Goal: Task Accomplishment & Management: Manage account settings

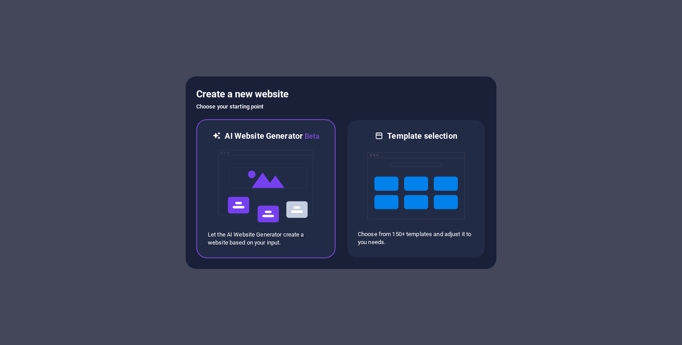
click at [304, 194] on img at bounding box center [266, 186] width 98 height 89
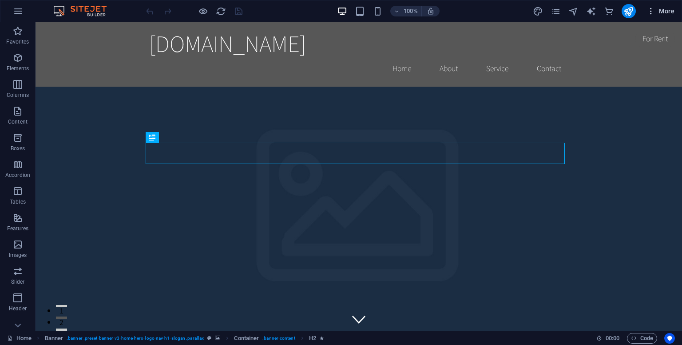
click at [647, 13] on icon "button" at bounding box center [651, 11] width 9 height 9
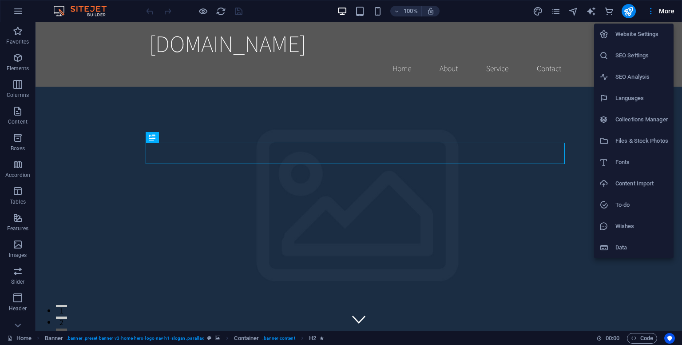
click at [68, 116] on div at bounding box center [341, 172] width 682 height 345
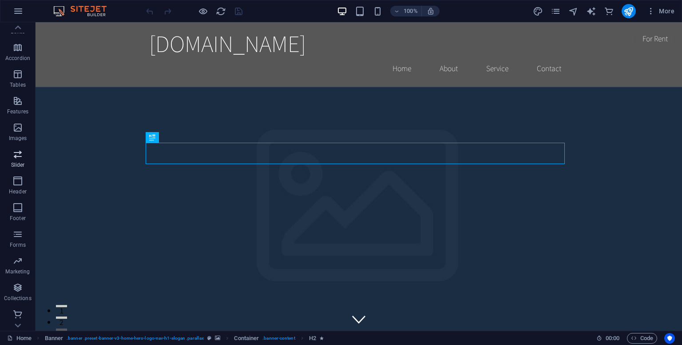
scroll to position [118, 0]
click at [16, 9] on icon "button" at bounding box center [18, 11] width 11 height 11
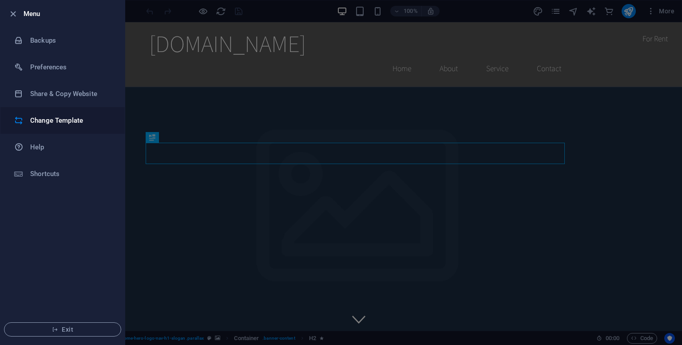
click at [81, 119] on h6 "Change Template" at bounding box center [71, 120] width 82 height 11
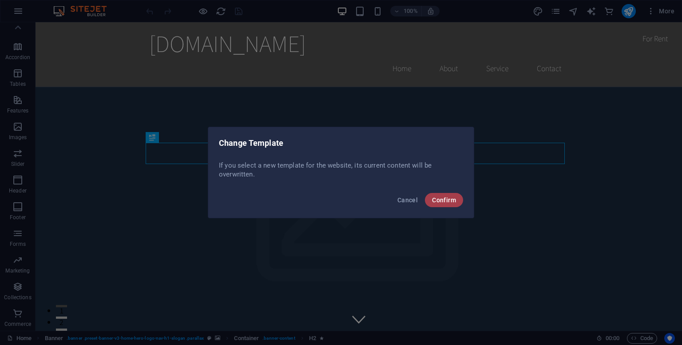
click at [444, 198] on span "Confirm" at bounding box center [444, 199] width 24 height 7
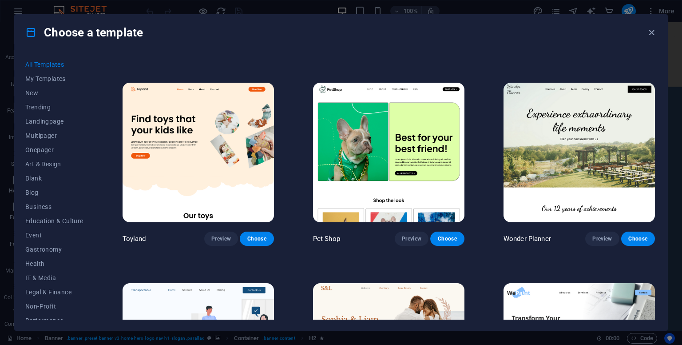
scroll to position [0, 0]
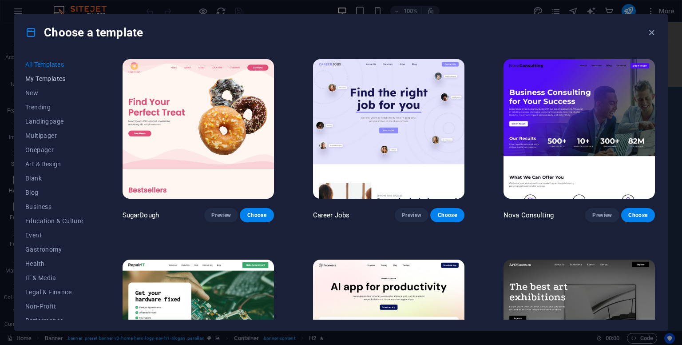
click at [43, 83] on button "My Templates" at bounding box center [54, 79] width 58 height 14
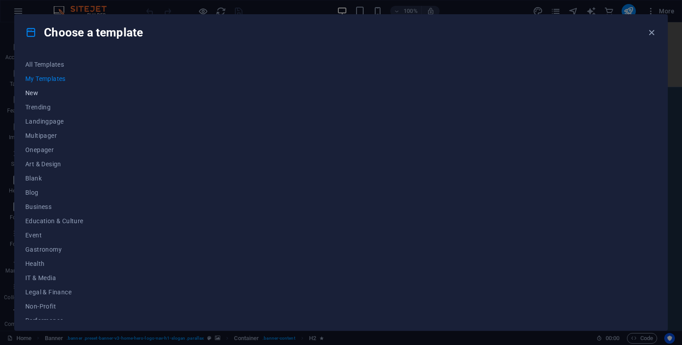
click at [43, 95] on span "New" at bounding box center [54, 92] width 58 height 7
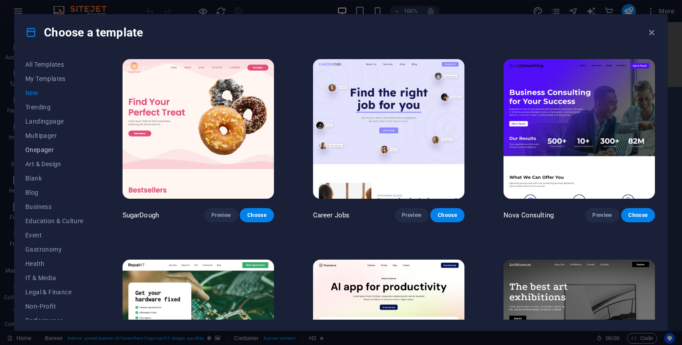
click at [53, 155] on button "Onepager" at bounding box center [54, 150] width 58 height 14
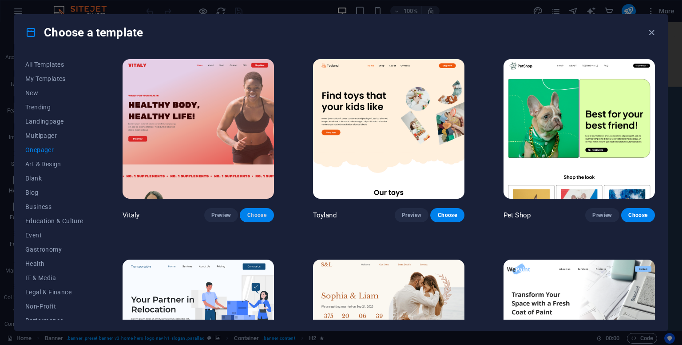
click at [247, 215] on span "Choose" at bounding box center [257, 214] width 20 height 7
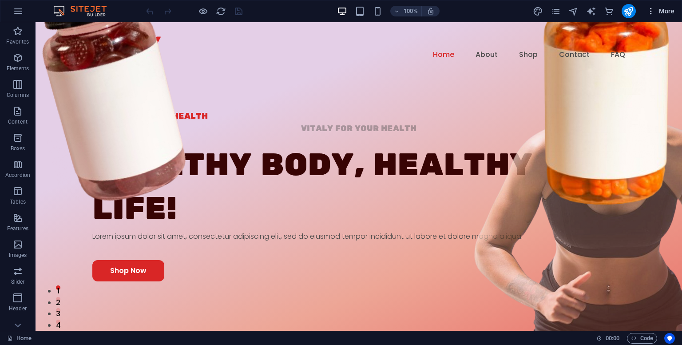
click at [646, 12] on button "More" at bounding box center [660, 11] width 35 height 14
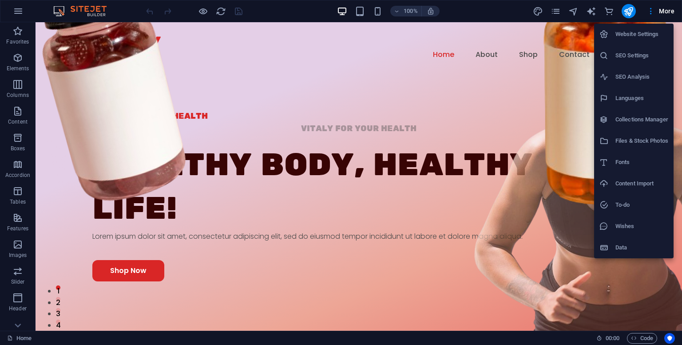
click at [643, 238] on li "Data" at bounding box center [634, 247] width 80 height 21
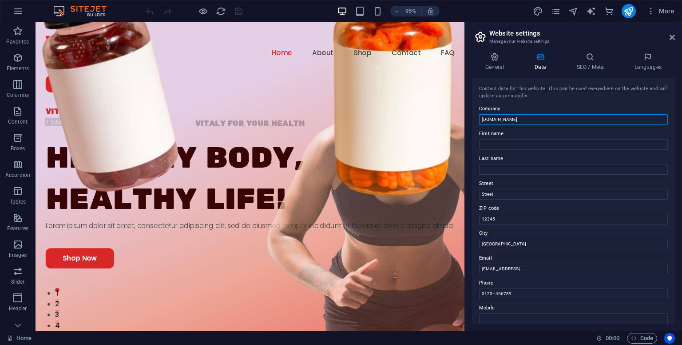
click at [531, 120] on input "[DOMAIN_NAME]" at bounding box center [573, 119] width 189 height 11
click at [497, 63] on h4 "General" at bounding box center [496, 61] width 49 height 19
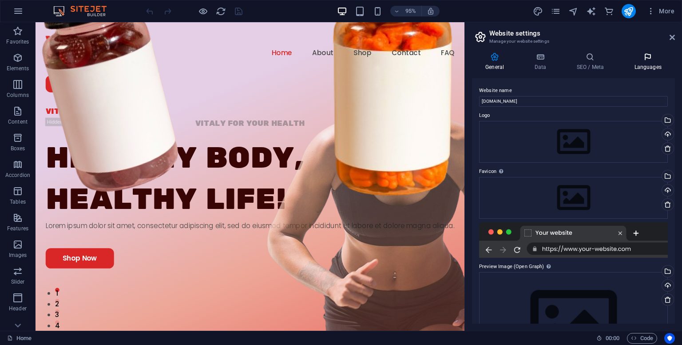
click at [648, 68] on h4 "Languages" at bounding box center [648, 61] width 54 height 19
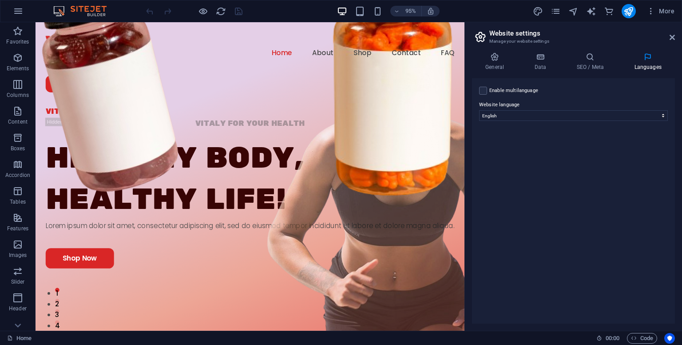
click at [676, 35] on aside "Website settings Manage your website settings General Data SEO / Meta Languages…" at bounding box center [574, 176] width 218 height 308
click at [425, 6] on button "button" at bounding box center [431, 11] width 18 height 11
click at [410, 9] on h6 "95%" at bounding box center [411, 11] width 14 height 11
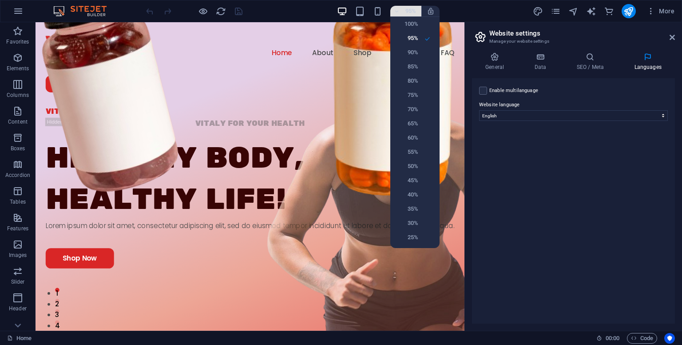
click at [410, 9] on div at bounding box center [341, 172] width 682 height 345
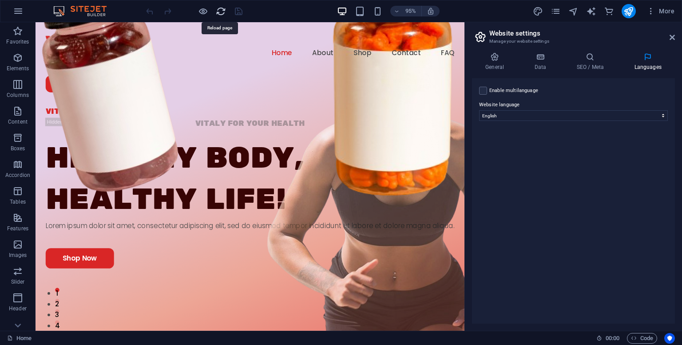
click at [219, 12] on icon "reload" at bounding box center [221, 11] width 10 height 10
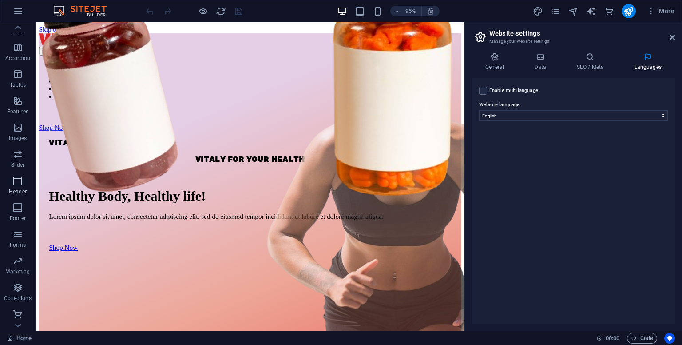
scroll to position [118, 0]
click at [14, 323] on p "Commerce" at bounding box center [17, 323] width 27 height 7
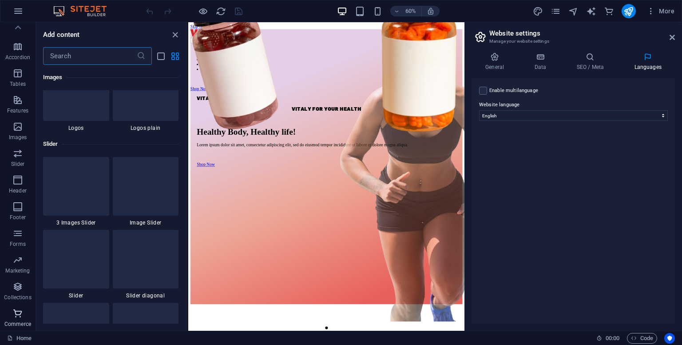
scroll to position [8559, 0]
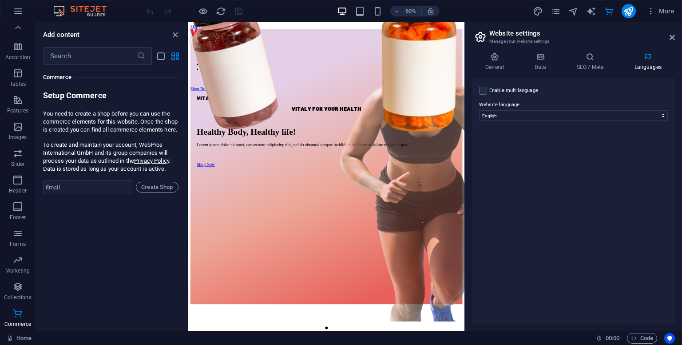
click at [79, 272] on div "Favorites 1 Star Headline 1 Star Container Elements 1 Star Headline 1 Star Text…" at bounding box center [111, 194] width 151 height 258
click at [28, 335] on link "Home" at bounding box center [19, 338] width 24 height 11
click at [592, 13] on icon "text_generator" at bounding box center [591, 11] width 10 height 10
select select "English"
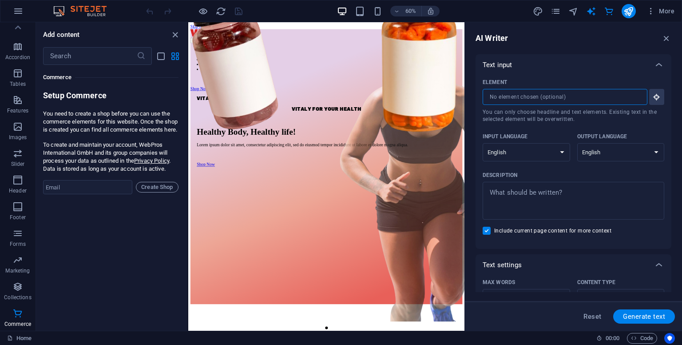
click at [503, 94] on input "Element ​ You can only choose headline and text elements. Existing text in the …" at bounding box center [562, 97] width 159 height 16
click at [515, 94] on input "Element ​ You can only choose headline and text elements. Existing text in the …" at bounding box center [562, 97] width 159 height 16
click at [653, 98] on icon "button" at bounding box center [657, 97] width 8 height 8
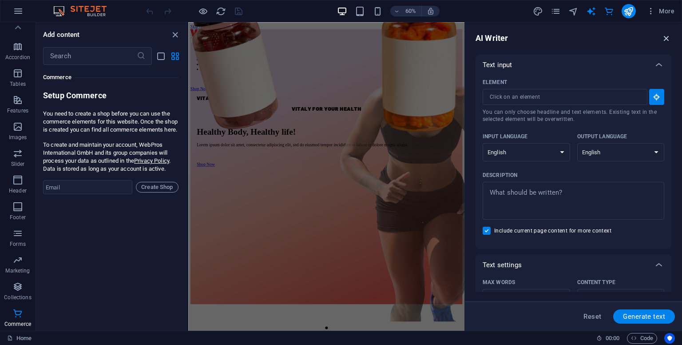
click at [664, 37] on icon "button" at bounding box center [667, 38] width 10 height 10
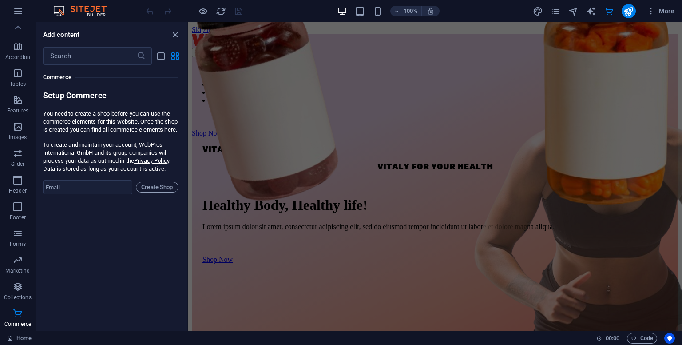
scroll to position [0, 0]
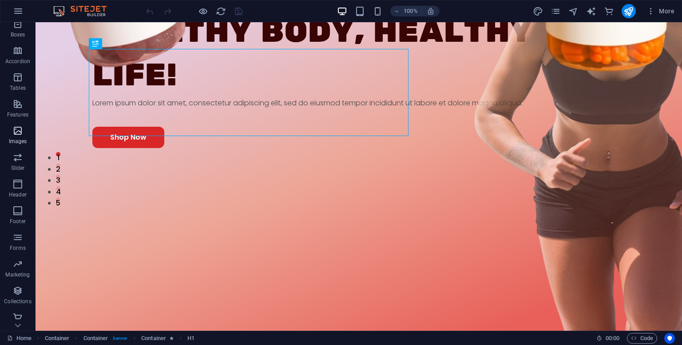
scroll to position [118, 0]
click at [640, 16] on div "More" at bounding box center [605, 11] width 145 height 14
click at [655, 7] on icon "button" at bounding box center [651, 11] width 9 height 9
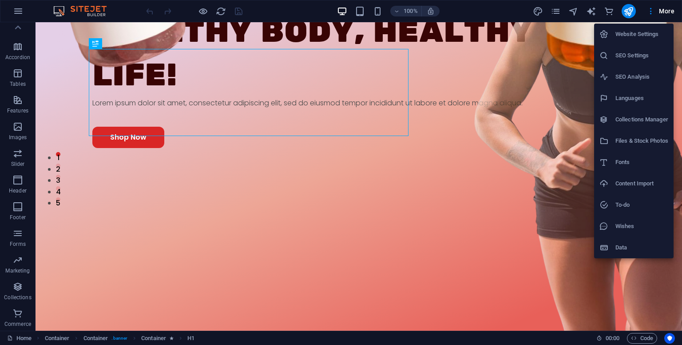
click at [625, 36] on h6 "Website Settings" at bounding box center [642, 34] width 53 height 11
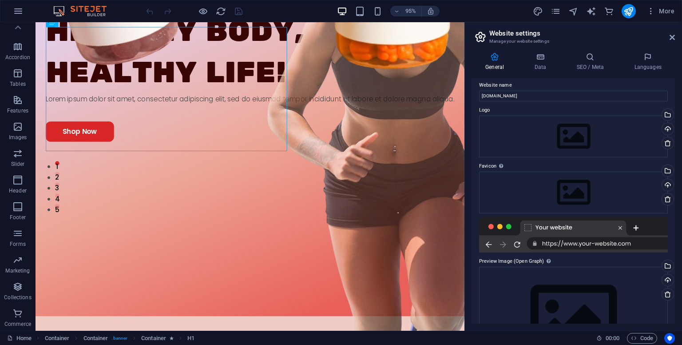
scroll to position [0, 0]
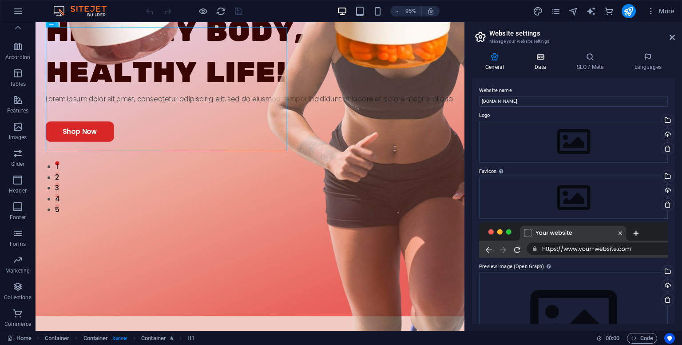
click at [547, 65] on h4 "Data" at bounding box center [542, 61] width 42 height 19
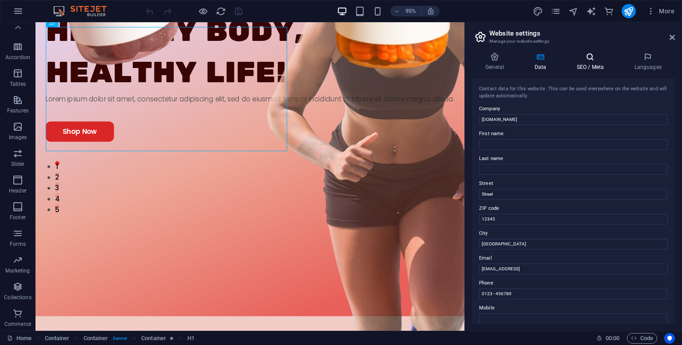
click at [581, 52] on icon at bounding box center [590, 56] width 54 height 9
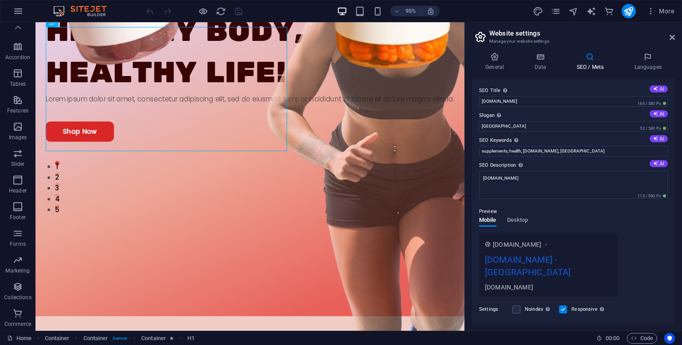
click at [643, 51] on div "General Data SEO / Meta Languages Website name [DOMAIN_NAME] Logo Drag files he…" at bounding box center [573, 187] width 217 height 285
click at [644, 72] on div "General Data SEO / Meta Languages Website name [DOMAIN_NAME] Logo Drag files he…" at bounding box center [573, 187] width 203 height 271
click at [648, 56] on icon at bounding box center [648, 56] width 54 height 9
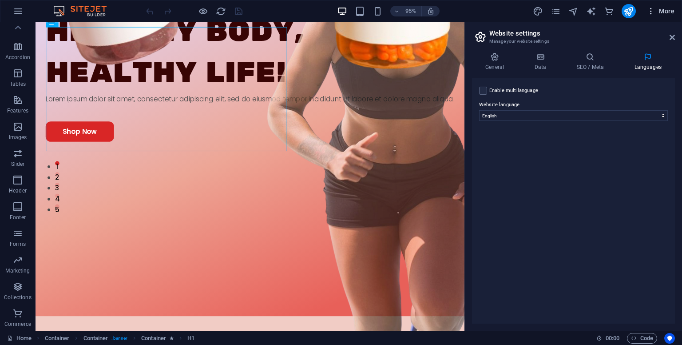
click at [652, 9] on icon "button" at bounding box center [651, 11] width 9 height 9
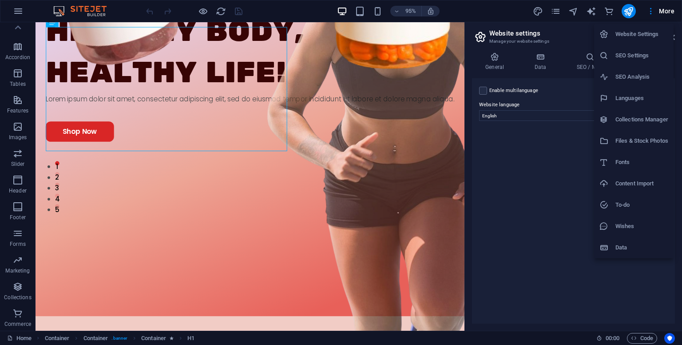
click at [26, 4] on div at bounding box center [341, 172] width 682 height 345
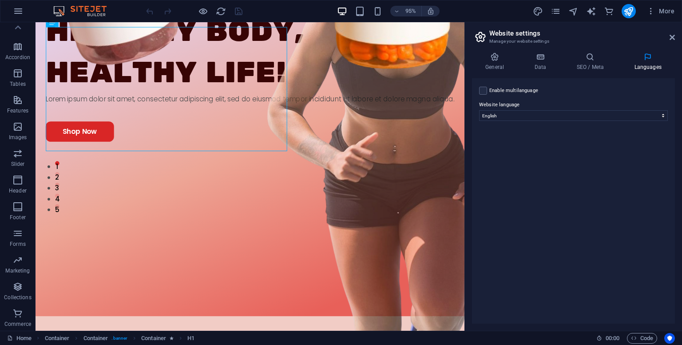
click at [16, 7] on icon "button" at bounding box center [18, 11] width 11 height 11
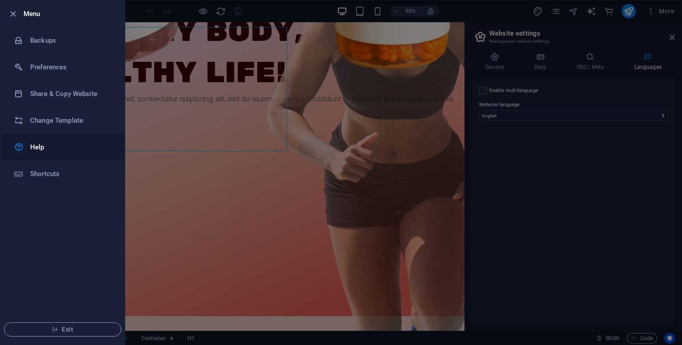
click at [60, 139] on link "Help" at bounding box center [62, 147] width 124 height 27
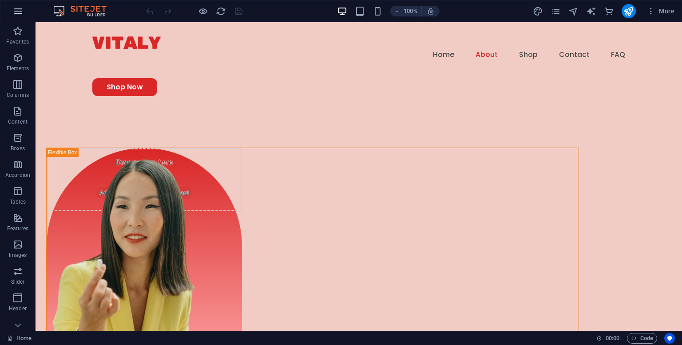
click at [16, 11] on icon "button" at bounding box center [18, 11] width 11 height 11
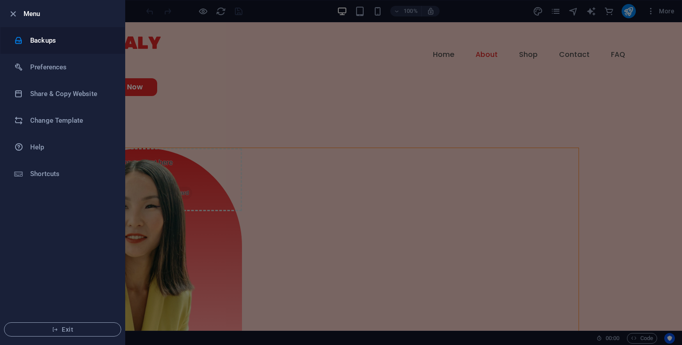
click at [44, 45] on h6 "Backups" at bounding box center [71, 40] width 82 height 11
